Goal: Task Accomplishment & Management: Use online tool/utility

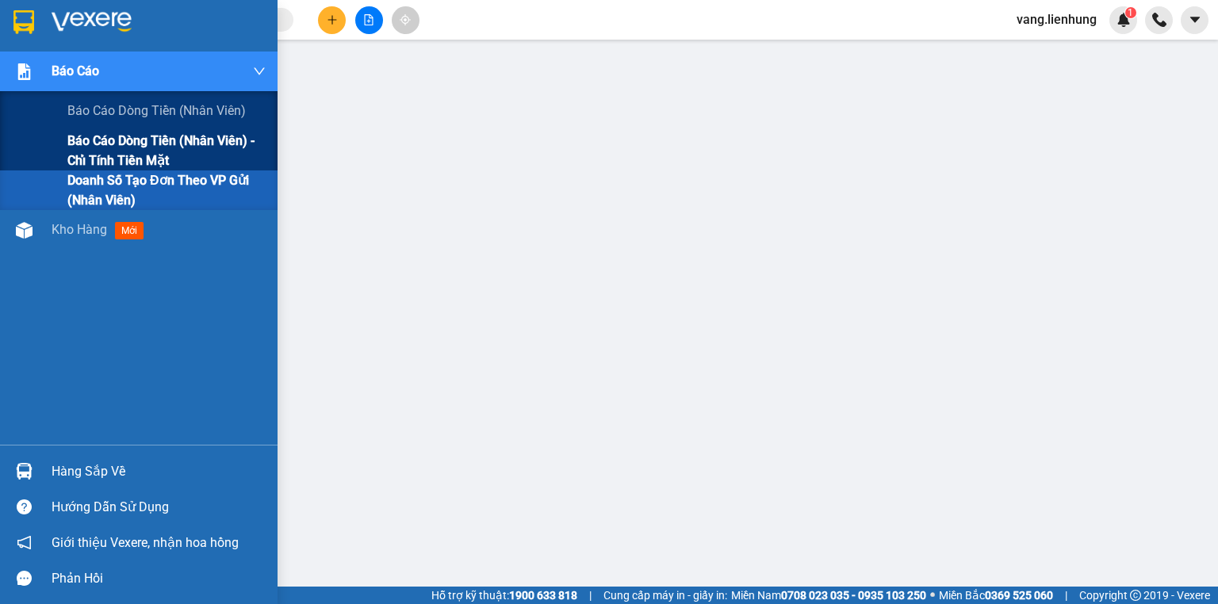
click at [140, 141] on span "Báo cáo dòng tiền (nhân viên) - chỉ tính tiền mặt" at bounding box center [166, 151] width 198 height 40
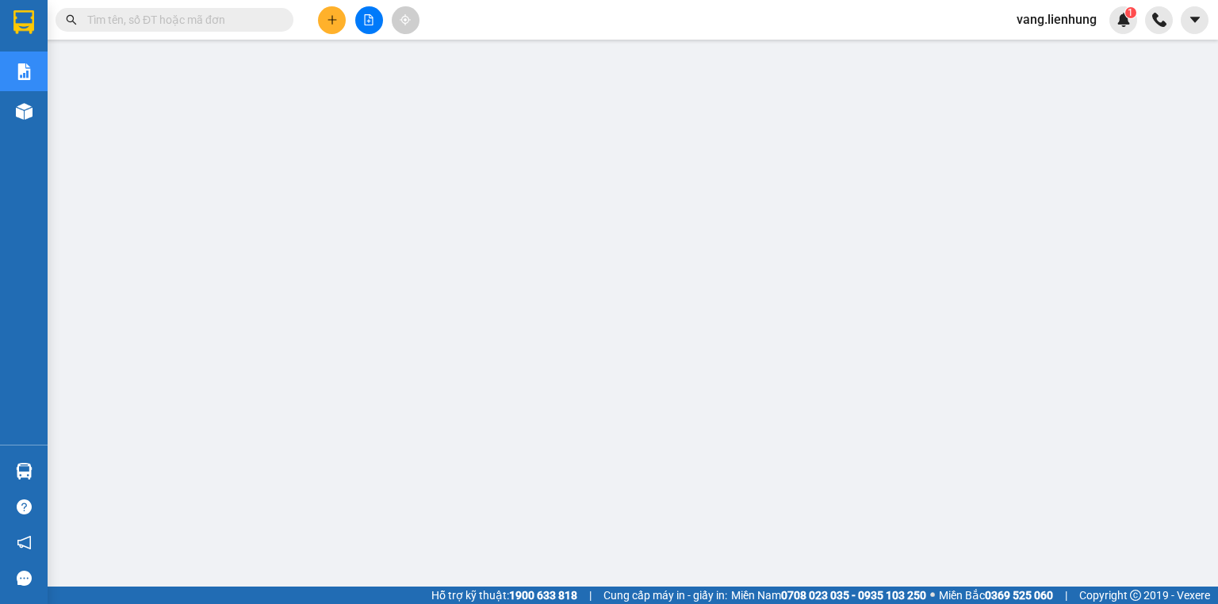
click at [1072, 19] on span "vang.lienhung" at bounding box center [1056, 20] width 105 height 20
click at [1035, 55] on span "Đăng xuất" at bounding box center [1064, 48] width 72 height 17
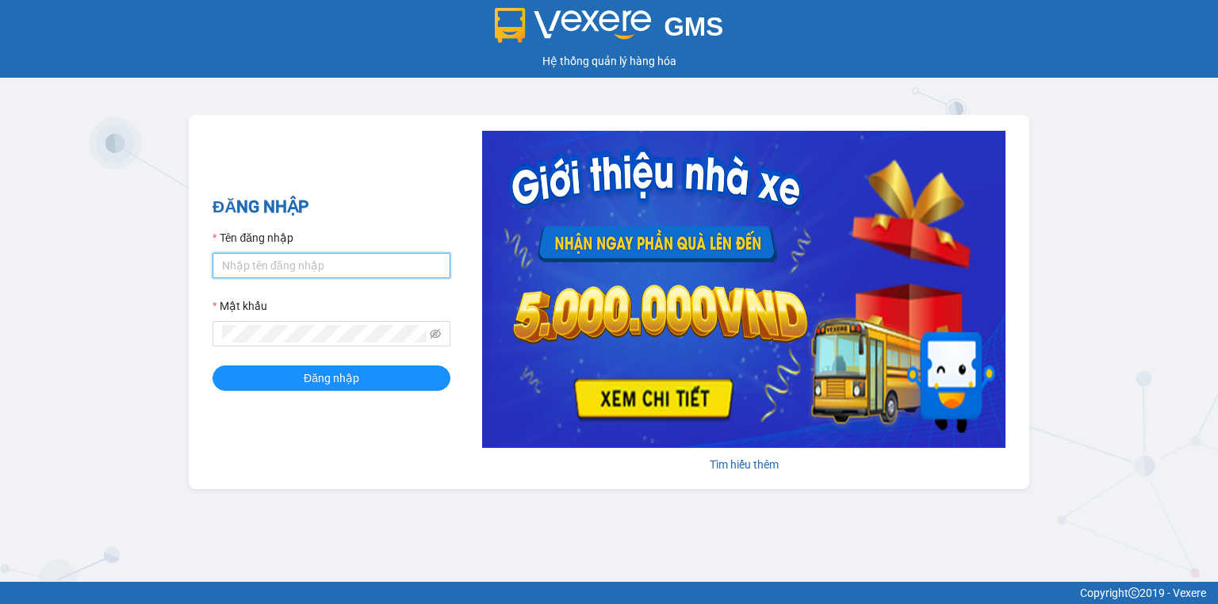
drag, startPoint x: 279, startPoint y: 262, endPoint x: 290, endPoint y: 277, distance: 18.7
click at [279, 262] on input "Tên đăng nhập" at bounding box center [332, 265] width 238 height 25
type input "baoquyen.lienhung"
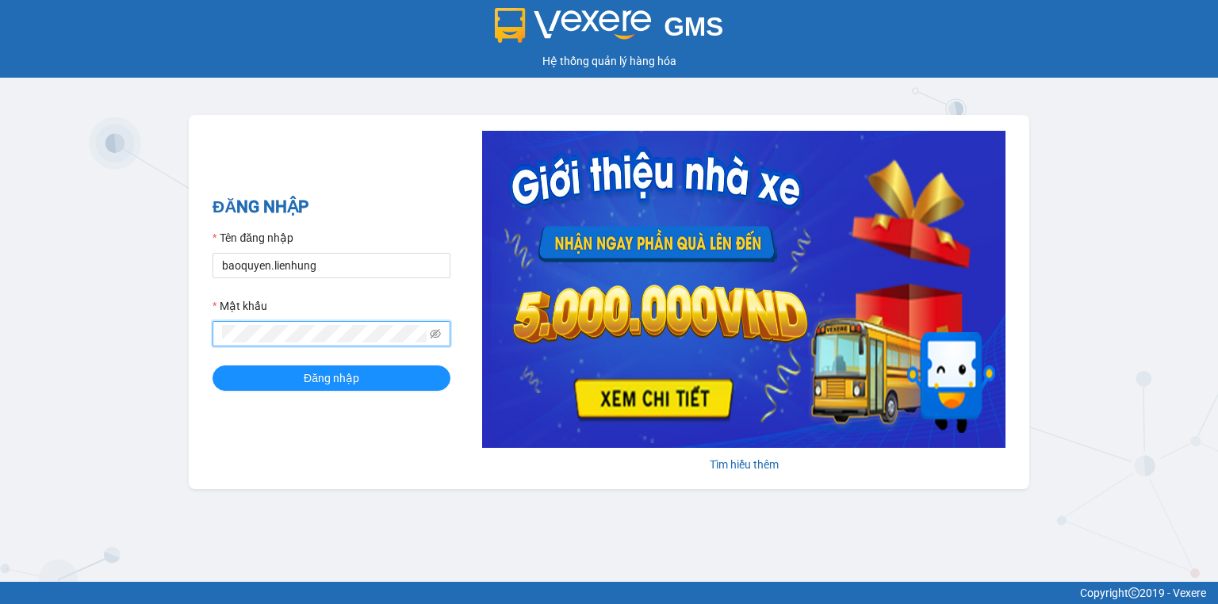
click at [213, 366] on button "Đăng nhập" at bounding box center [332, 378] width 238 height 25
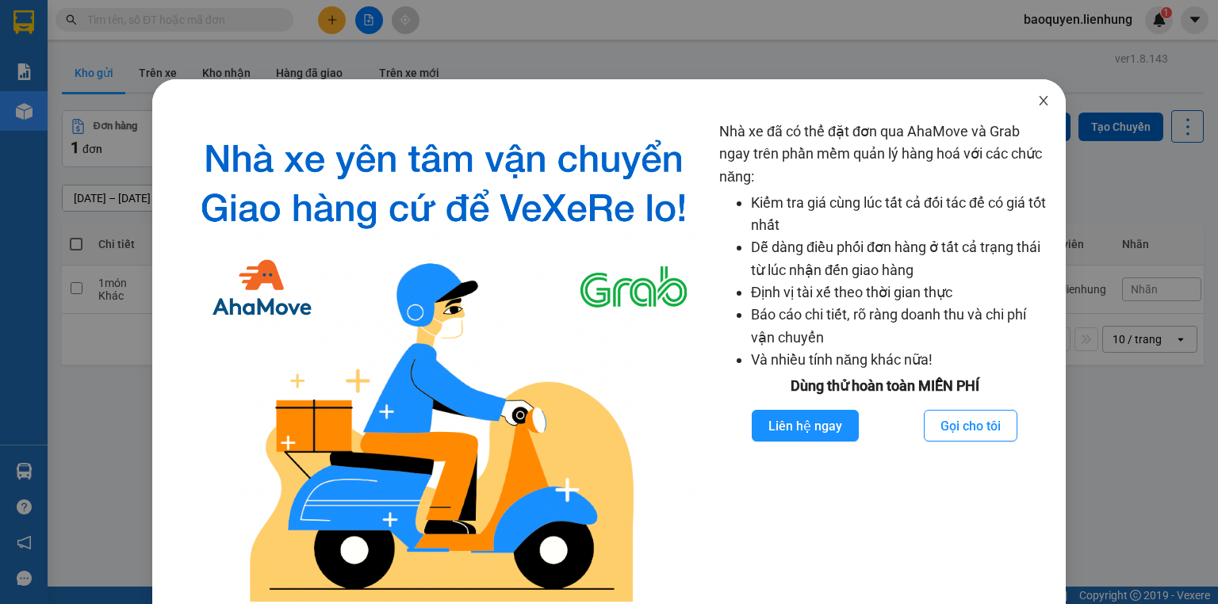
click at [1037, 95] on icon "close" at bounding box center [1043, 100] width 13 height 13
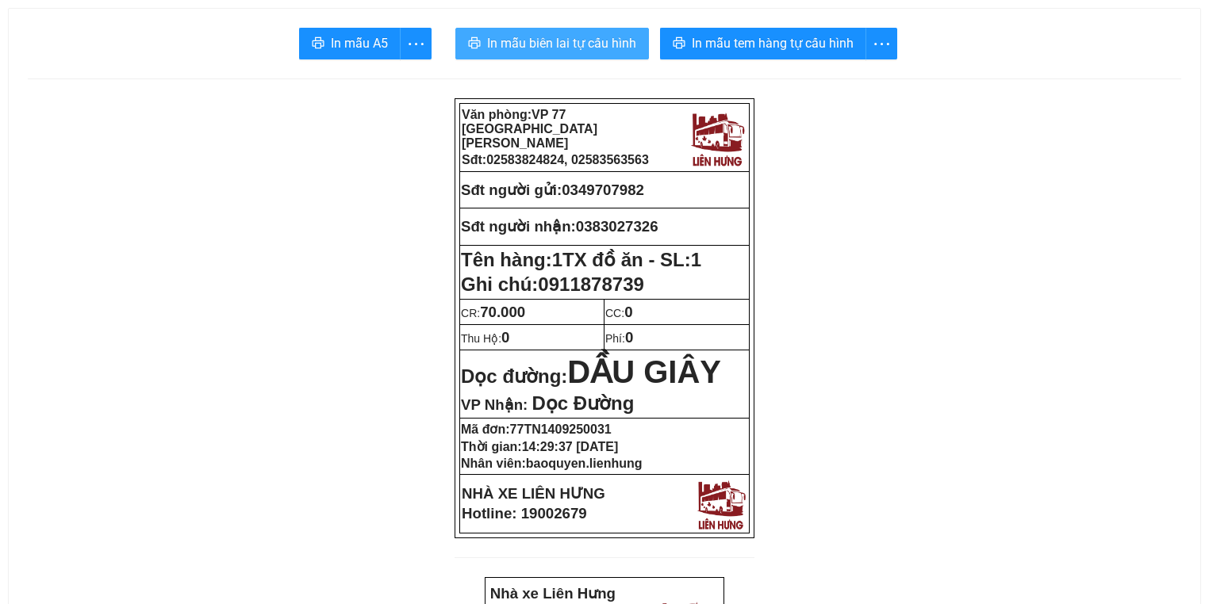
click at [571, 29] on button "In mẫu biên lai tự cấu hình" at bounding box center [552, 44] width 194 height 32
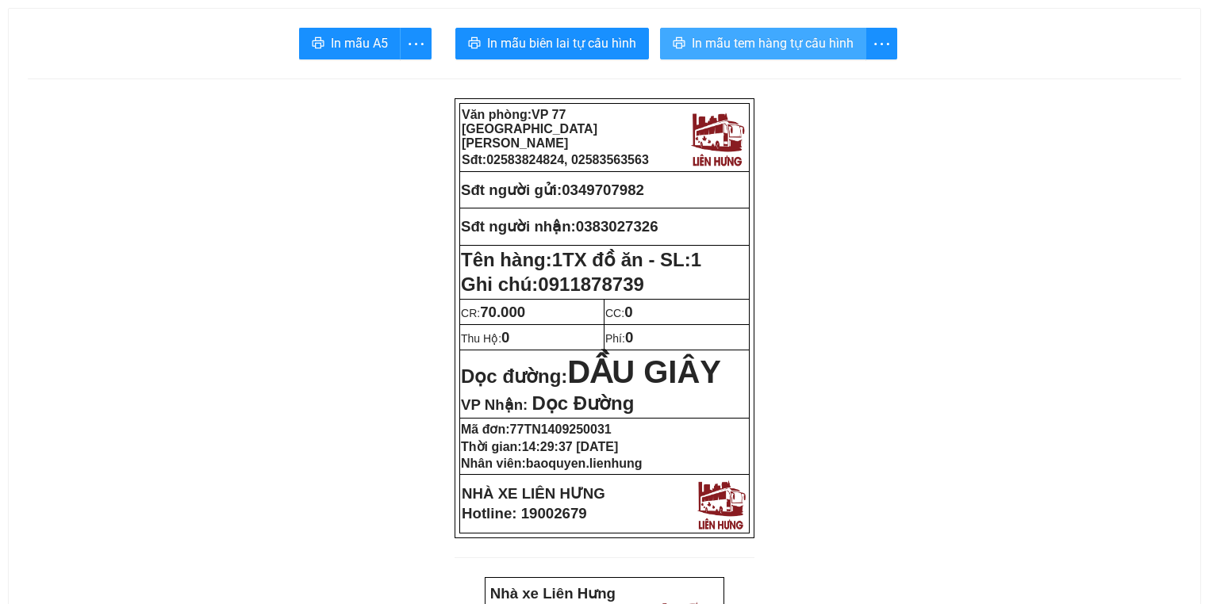
click at [771, 53] on span "In mẫu tem hàng tự cấu hình" at bounding box center [773, 43] width 162 height 20
